Goal: Navigation & Orientation: Understand site structure

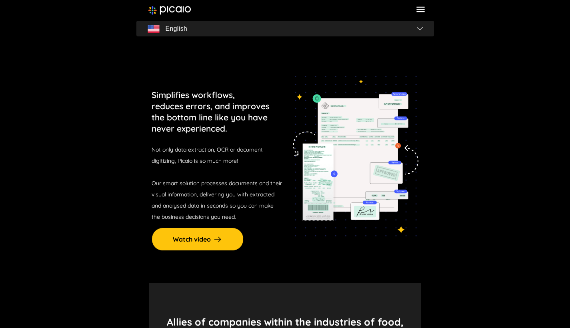
click at [421, 29] on img "button" at bounding box center [420, 28] width 6 height 3
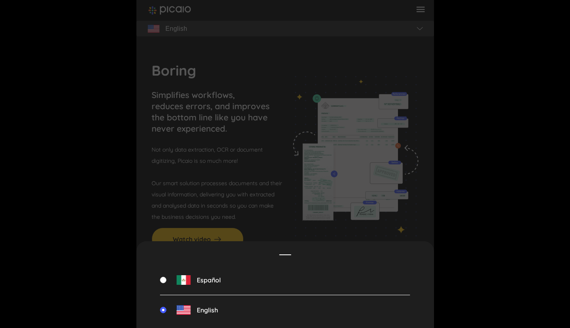
click at [417, 31] on div "Español English" at bounding box center [285, 164] width 298 height 328
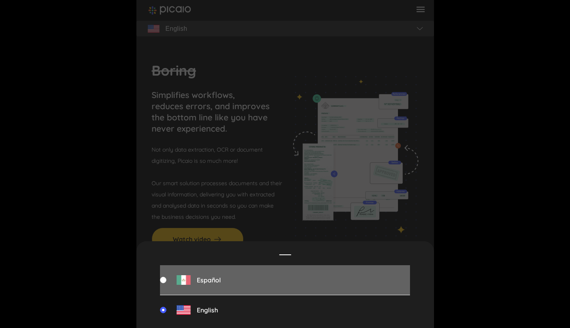
click at [301, 266] on div "Español" at bounding box center [285, 280] width 250 height 30
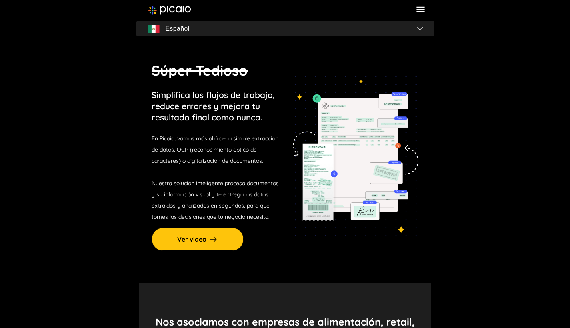
click at [419, 24] on span "Español" at bounding box center [285, 28] width 291 height 11
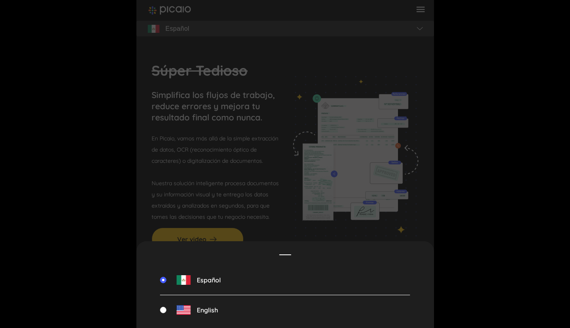
drag, startPoint x: 362, startPoint y: 251, endPoint x: 363, endPoint y: 240, distance: 10.9
click at [362, 250] on div "Español English" at bounding box center [285, 284] width 298 height 87
drag, startPoint x: 374, startPoint y: 198, endPoint x: 374, endPoint y: 165, distance: 33.2
click at [374, 198] on div "Español English" at bounding box center [285, 164] width 298 height 328
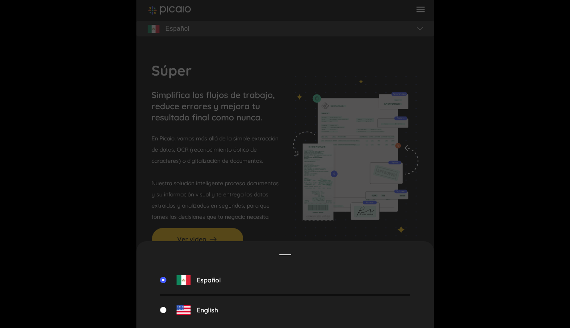
drag, startPoint x: 429, startPoint y: 21, endPoint x: 411, endPoint y: 50, distance: 34.5
click at [427, 25] on div "Español English" at bounding box center [285, 164] width 298 height 328
click at [290, 283] on div "Español" at bounding box center [285, 280] width 250 height 30
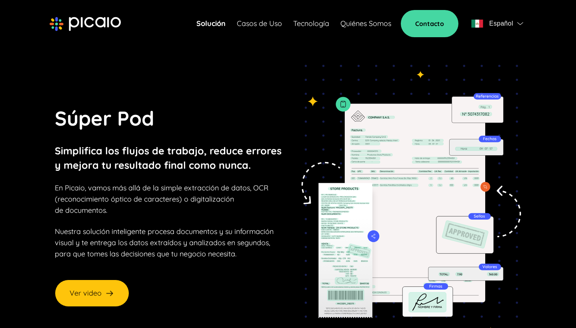
click at [404, 0] on header "Solución Casos de Uso Tecnología Quiénes Somos Contacto Español" at bounding box center [288, 23] width 576 height 47
